Goal: Task Accomplishment & Management: Manage account settings

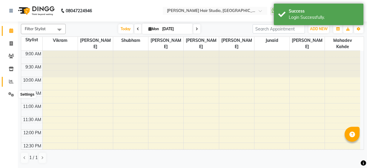
click at [7, 84] on span at bounding box center [11, 81] width 10 height 7
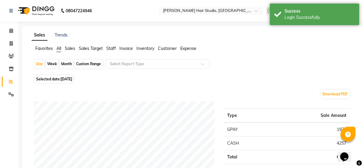
click at [111, 50] on span "Staff" at bounding box center [111, 48] width 10 height 5
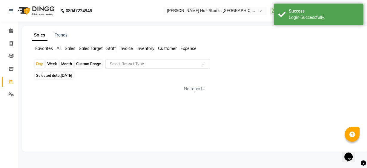
click at [126, 63] on input "text" at bounding box center [152, 64] width 86 height 6
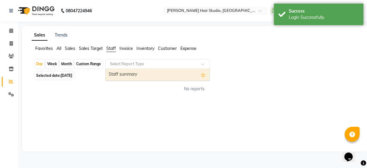
click at [127, 75] on div "Staff summary" at bounding box center [158, 75] width 104 height 12
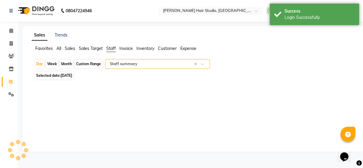
select select "full_report"
select select "csv"
click at [64, 78] on span "[DATE]" at bounding box center [67, 75] width 12 height 4
select select "9"
select select "2025"
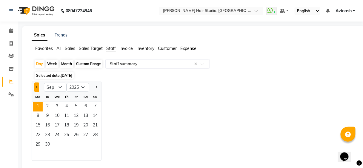
click at [37, 86] on button "Previous month" at bounding box center [36, 87] width 5 height 10
select select "8"
click at [94, 141] on span "31" at bounding box center [95, 145] width 10 height 10
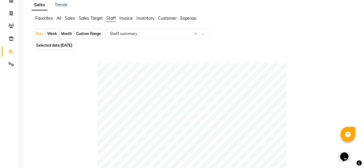
scroll to position [16, 0]
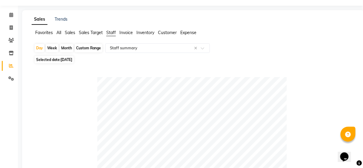
click at [64, 47] on div "Month" at bounding box center [67, 48] width 14 height 8
select select "8"
select select "2025"
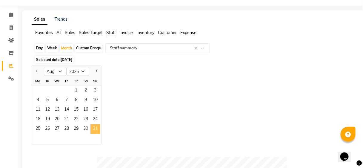
drag, startPoint x: 67, startPoint y: 92, endPoint x: 100, endPoint y: 130, distance: 50.6
click at [100, 130] on ngb-datepicker-month "Mo Tu We Th Fr Sa Su 1 2 3 4 5 6 7 8 9 10 11 12 13 14 15 16 17 18 19 20 21 22 2…" at bounding box center [66, 110] width 69 height 68
click at [96, 132] on span "31" at bounding box center [95, 129] width 10 height 10
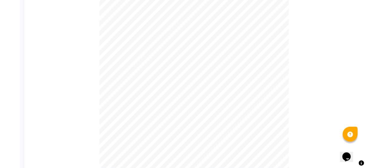
scroll to position [0, 0]
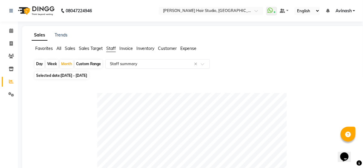
drag, startPoint x: 340, startPoint y: 11, endPoint x: 341, endPoint y: 17, distance: 6.2
click at [340, 11] on span "Avinash" at bounding box center [343, 11] width 16 height 6
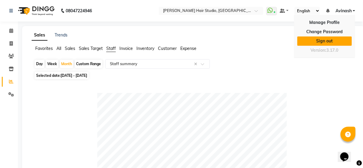
click at [338, 39] on link "Sign out" at bounding box center [324, 40] width 55 height 9
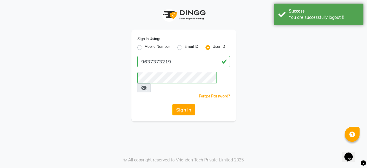
click at [144, 49] on label "Mobile Number" at bounding box center [157, 47] width 26 height 7
click at [144, 48] on input "Mobile Number" at bounding box center [146, 46] width 4 height 4
radio input "true"
radio input "false"
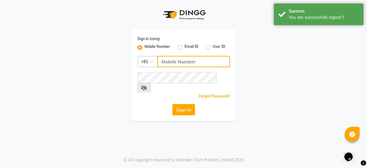
click at [198, 64] on input "Username" at bounding box center [193, 61] width 73 height 11
type input "9860439414"
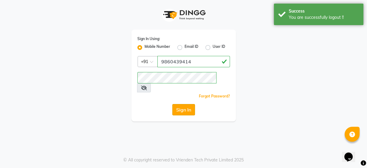
click at [190, 104] on button "Sign In" at bounding box center [183, 109] width 23 height 11
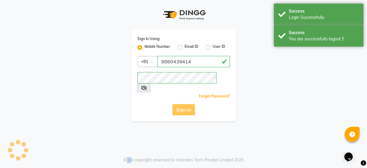
click at [190, 104] on div "Sign In" at bounding box center [183, 109] width 93 height 11
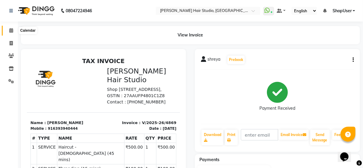
click at [11, 33] on icon at bounding box center [11, 30] width 4 height 4
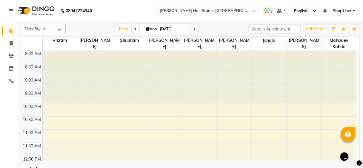
click at [11, 33] on icon at bounding box center [11, 30] width 4 height 4
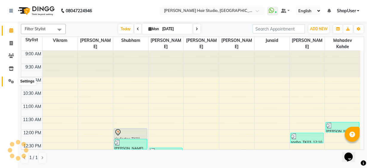
click at [10, 80] on icon at bounding box center [11, 81] width 6 height 4
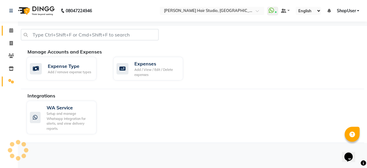
click at [11, 27] on link "Calendar" at bounding box center [9, 31] width 14 height 10
click at [10, 30] on icon at bounding box center [11, 30] width 4 height 4
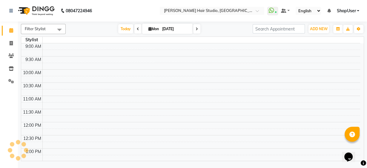
click at [8, 32] on span at bounding box center [11, 30] width 10 height 7
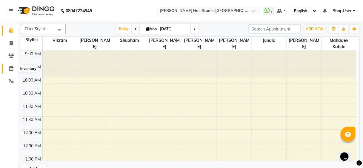
click at [9, 69] on icon at bounding box center [11, 68] width 5 height 4
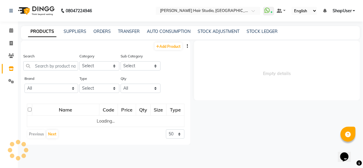
select select
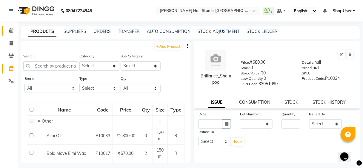
click at [3, 30] on link "Calendar" at bounding box center [9, 31] width 14 height 10
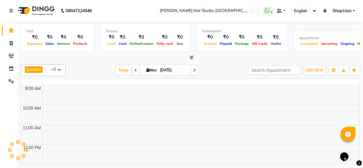
click at [3, 30] on link "Calendar" at bounding box center [9, 31] width 14 height 10
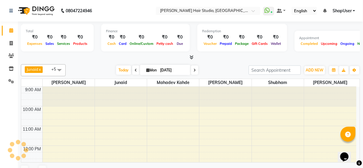
click at [3, 30] on link "Calendar" at bounding box center [9, 31] width 14 height 10
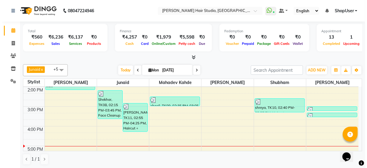
scroll to position [88, 0]
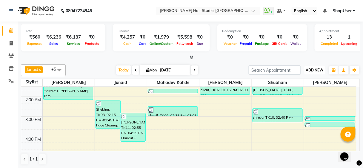
click at [315, 70] on span "ADD NEW" at bounding box center [315, 70] width 18 height 4
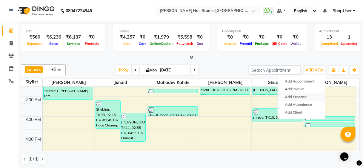
click at [298, 98] on link "Add Expense" at bounding box center [301, 97] width 47 height 8
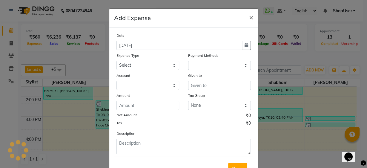
select select "1"
select select "2441"
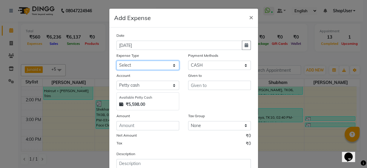
click at [161, 62] on select "Select Advance Salary Bank charges Car maintenance Cash transfer to bank Cash t…" at bounding box center [147, 65] width 63 height 9
click at [161, 64] on select "Select Advance Salary Bank charges Car maintenance Cash transfer to bank Cash t…" at bounding box center [147, 65] width 63 height 9
select select "10"
click at [116, 61] on select "Select Advance Salary Bank charges Car maintenance Cash transfer to bank Cash t…" at bounding box center [147, 65] width 63 height 9
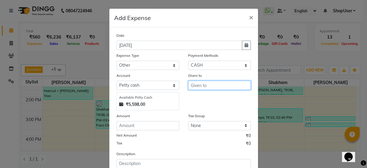
click at [198, 87] on input "text" at bounding box center [219, 85] width 63 height 9
click at [199, 99] on span "Shop" at bounding box center [201, 98] width 12 height 6
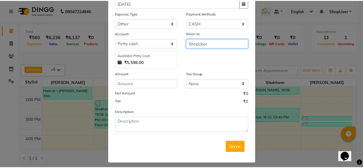
scroll to position [44, 0]
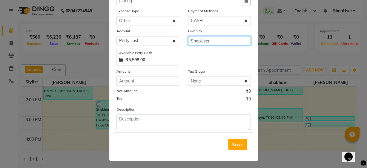
type input "ShopUser"
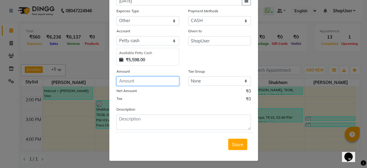
click at [156, 81] on input "number" at bounding box center [147, 80] width 63 height 9
type input "500"
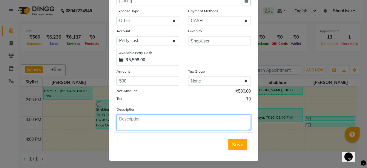
click at [164, 115] on textarea at bounding box center [183, 122] width 134 height 16
type textarea "electric rakesh"
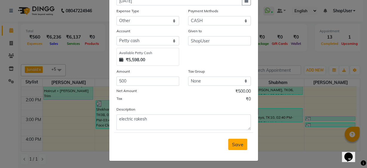
click at [232, 141] on span "Save" at bounding box center [237, 144] width 11 height 6
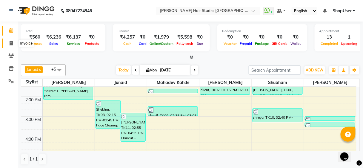
click at [10, 42] on icon at bounding box center [11, 43] width 3 height 4
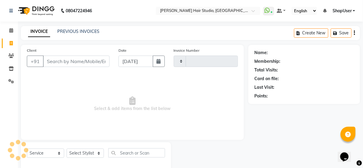
click at [10, 42] on icon at bounding box center [11, 43] width 3 height 4
click at [10, 53] on icon at bounding box center [11, 55] width 6 height 4
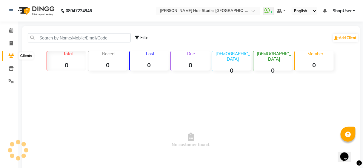
scroll to position [11, 0]
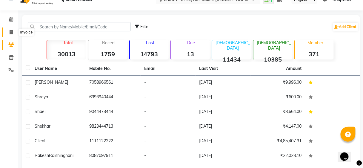
click at [10, 34] on icon at bounding box center [11, 32] width 3 height 4
select select "627"
select select "service"
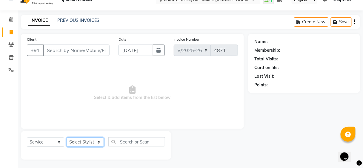
click at [89, 144] on select "Select Stylist Ajinkya Anuja Arunesh Avinash Junaid Mahadev kahde Mohammad Pawa…" at bounding box center [85, 141] width 37 height 9
select select "80555"
click at [67, 137] on select "Select Stylist Ajinkya Anuja Arunesh Avinash Junaid Mahadev kahde Mohammad Pawa…" at bounding box center [85, 141] width 37 height 9
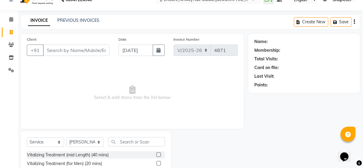
click at [101, 41] on div "Client +91" at bounding box center [68, 48] width 92 height 24
click at [96, 50] on input "Client" at bounding box center [76, 49] width 67 height 11
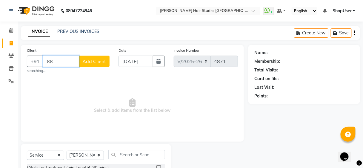
type input "8"
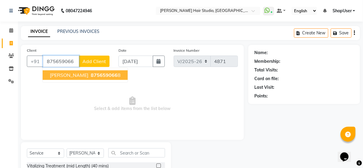
click at [94, 72] on span "875659066" at bounding box center [104, 75] width 27 height 6
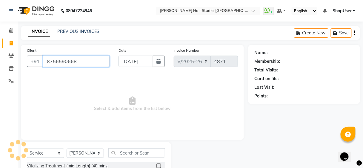
scroll to position [71, 0]
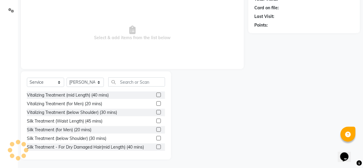
type input "8756590668"
select select "1: Object"
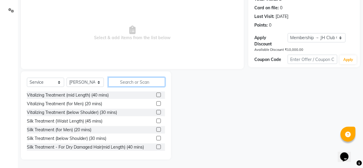
click at [145, 82] on input "text" at bounding box center [136, 81] width 57 height 9
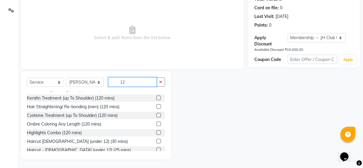
scroll to position [70, 0]
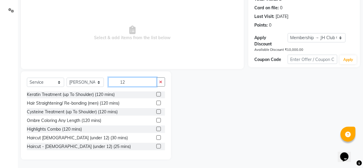
type input "12"
click at [156, 146] on label at bounding box center [158, 146] width 4 height 4
click at [156, 146] on input "checkbox" at bounding box center [158, 146] width 4 height 4
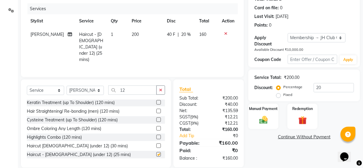
checkbox input "false"
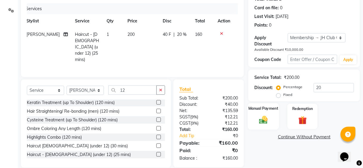
click at [261, 119] on img at bounding box center [263, 120] width 14 height 10
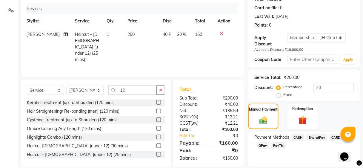
scroll to position [91, 0]
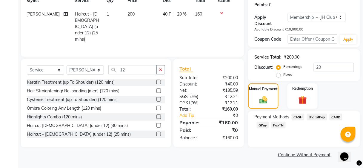
click at [261, 123] on span "GPay" at bounding box center [263, 124] width 12 height 7
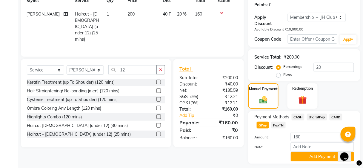
scroll to position [107, 0]
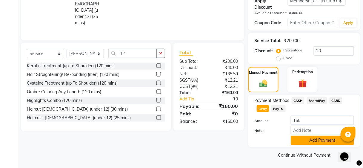
click at [316, 143] on button "Add Payment" at bounding box center [322, 139] width 63 height 9
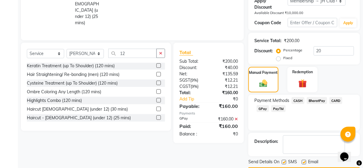
scroll to position [124, 0]
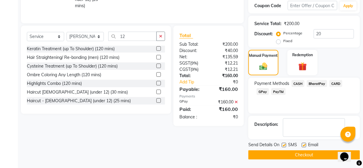
click at [312, 155] on button "Checkout" at bounding box center [304, 154] width 112 height 9
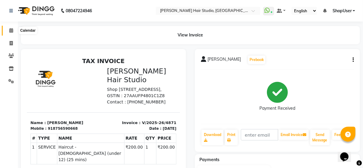
click at [10, 27] on span at bounding box center [11, 30] width 10 height 7
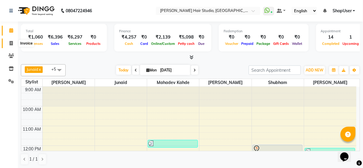
click at [9, 43] on span at bounding box center [11, 43] width 10 height 7
select select "service"
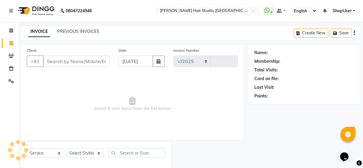
scroll to position [11, 0]
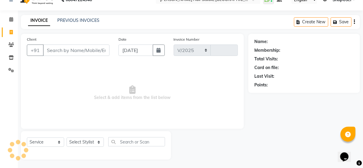
select select "627"
type input "4872"
click at [77, 137] on select "Select Stylist" at bounding box center [85, 141] width 37 height 9
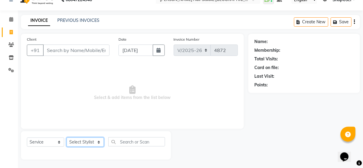
select select "86031"
click at [67, 137] on select "Select Stylist Ajinkya Anuja Arunesh Avinash Junaid Mahadev kahde Mohammad Pawa…" at bounding box center [85, 141] width 37 height 9
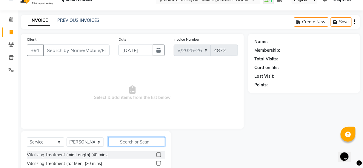
click at [124, 141] on input "text" at bounding box center [136, 141] width 57 height 9
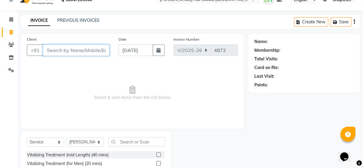
click at [53, 45] on input "Client" at bounding box center [76, 49] width 67 height 11
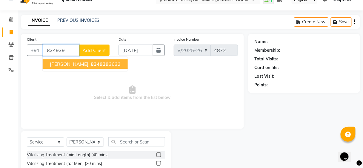
click at [91, 61] on span "834939" at bounding box center [100, 64] width 18 height 6
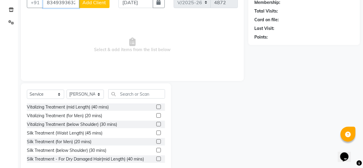
scroll to position [35, 0]
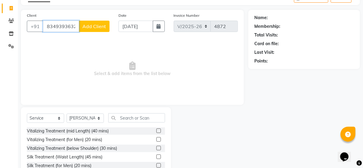
drag, startPoint x: 46, startPoint y: 24, endPoint x: 85, endPoint y: 24, distance: 39.4
click at [85, 24] on div "+91 8349393632 Add Client" at bounding box center [68, 26] width 83 height 11
type input "8349393632"
